Goal: Information Seeking & Learning: Find specific fact

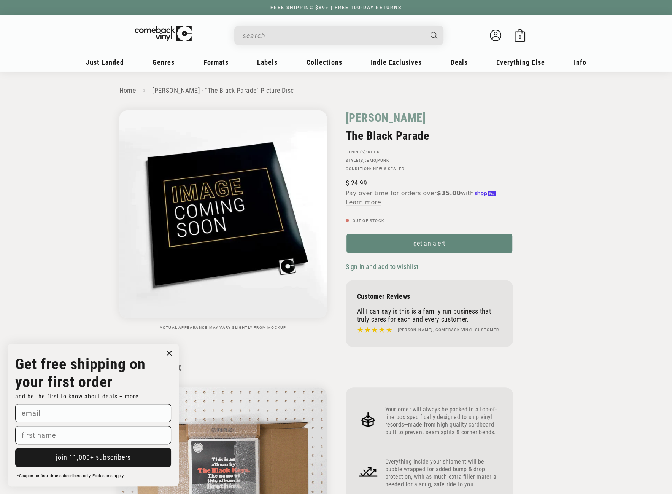
click at [308, 35] on input "When autocomplete results are available use up and down arrows to review and en…" at bounding box center [333, 36] width 180 height 16
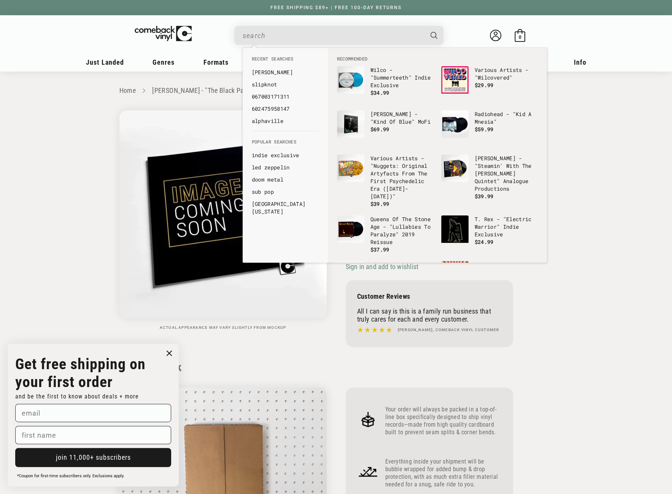
paste input "Waltz For [PERSON_NAME] (Original Jazz Classics"
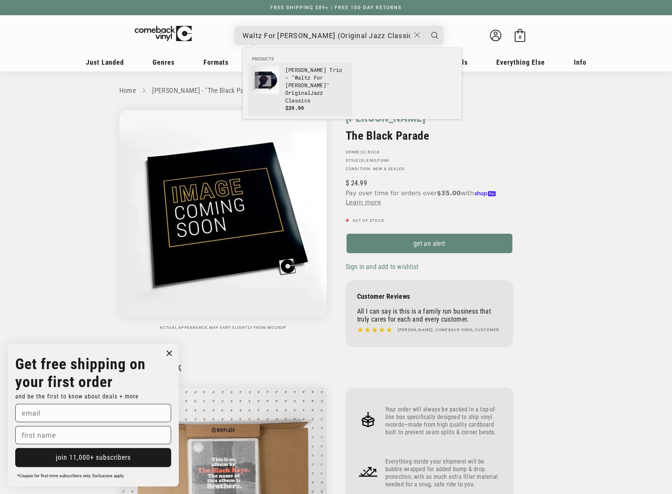
type input "Waltz For [PERSON_NAME] (Original Jazz Classics"
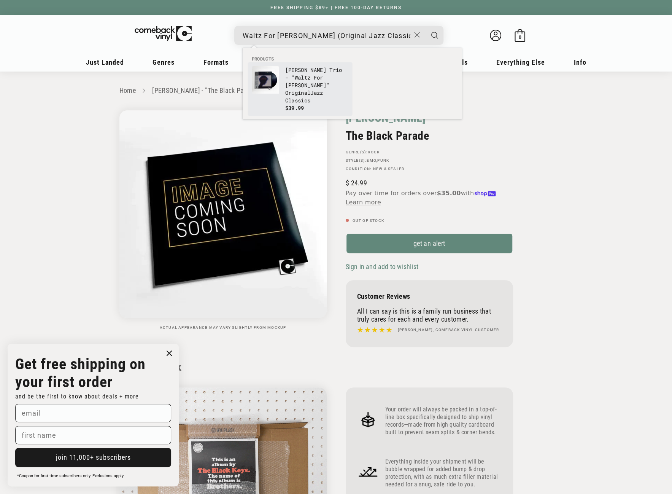
click at [301, 75] on b "Waltz" at bounding box center [303, 77] width 16 height 7
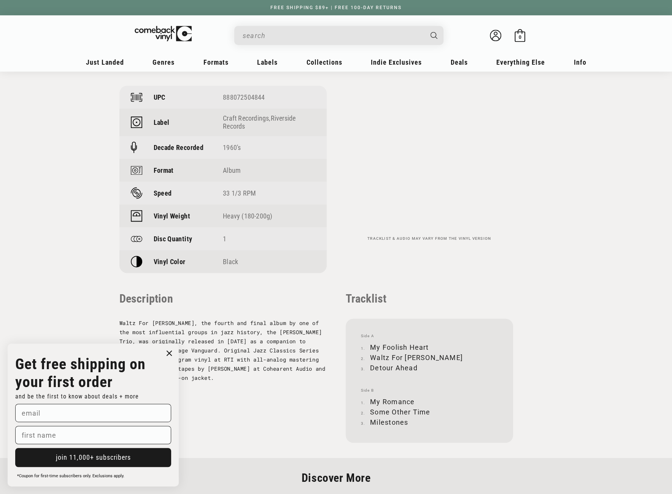
scroll to position [571, 0]
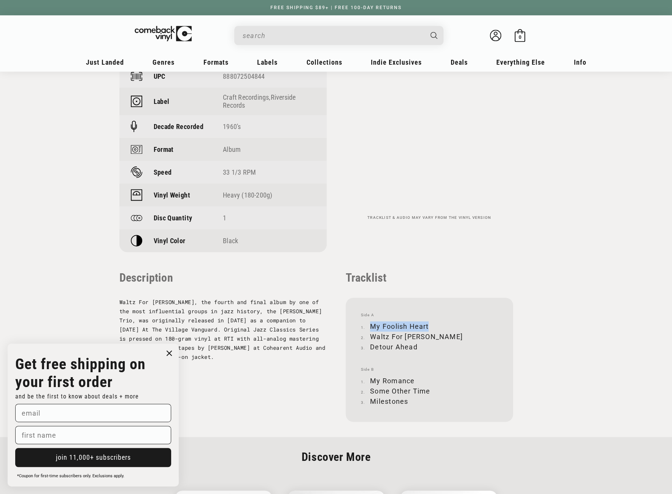
drag, startPoint x: 371, startPoint y: 327, endPoint x: 428, endPoint y: 324, distance: 57.2
click at [428, 324] on li "My Foolish Heart" at bounding box center [429, 326] width 137 height 10
copy li "My Foolish Heart"
drag, startPoint x: 372, startPoint y: 335, endPoint x: 425, endPoint y: 332, distance: 52.6
click at [425, 332] on li "Waltz For Debby" at bounding box center [429, 336] width 137 height 10
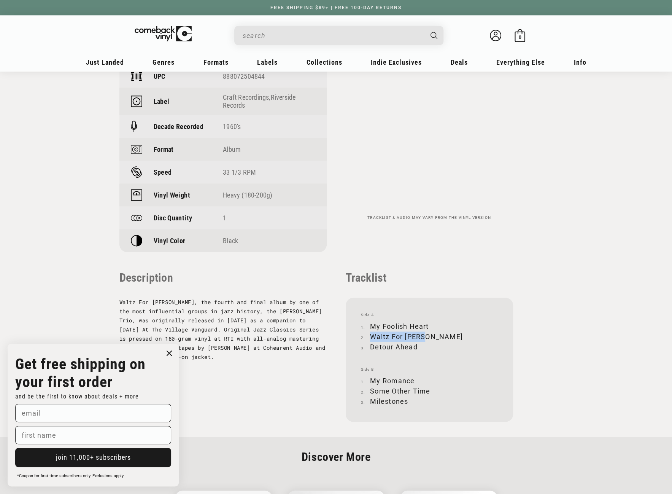
copy li "Waltz For Debby"
drag, startPoint x: 371, startPoint y: 347, endPoint x: 417, endPoint y: 344, distance: 46.1
click at [417, 344] on li "Detour Ahead" at bounding box center [429, 347] width 137 height 10
copy li "Detour Ahead"
drag, startPoint x: 372, startPoint y: 380, endPoint x: 413, endPoint y: 379, distance: 40.4
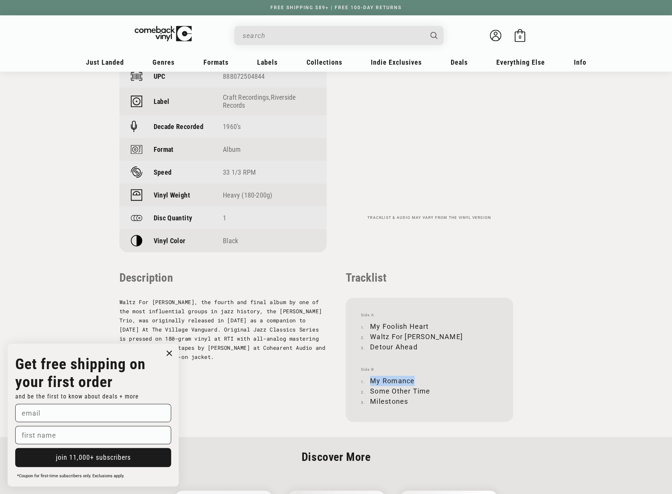
click at [413, 379] on li "My Romance" at bounding box center [429, 381] width 137 height 10
copy li "My Romance"
drag, startPoint x: 371, startPoint y: 392, endPoint x: 429, endPoint y: 389, distance: 57.9
click at [429, 389] on li "Some Other Time" at bounding box center [429, 391] width 137 height 10
copy li "Some Other Time"
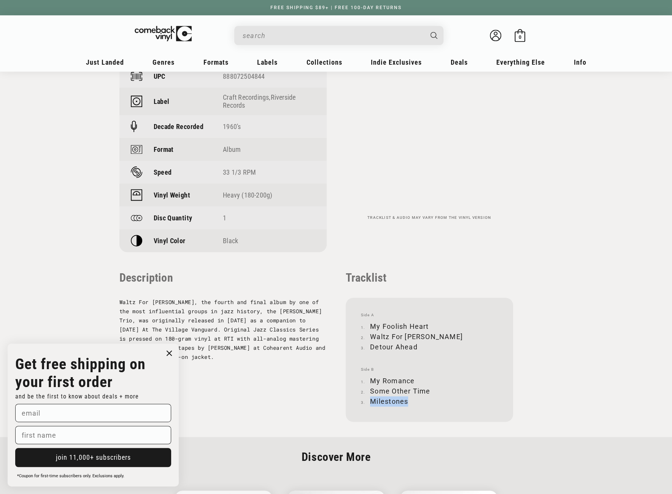
drag, startPoint x: 371, startPoint y: 400, endPoint x: 408, endPoint y: 400, distance: 36.5
click at [408, 400] on li "Milestones" at bounding box center [429, 401] width 137 height 10
copy li "Milestones"
